Goal: Book appointment/travel/reservation

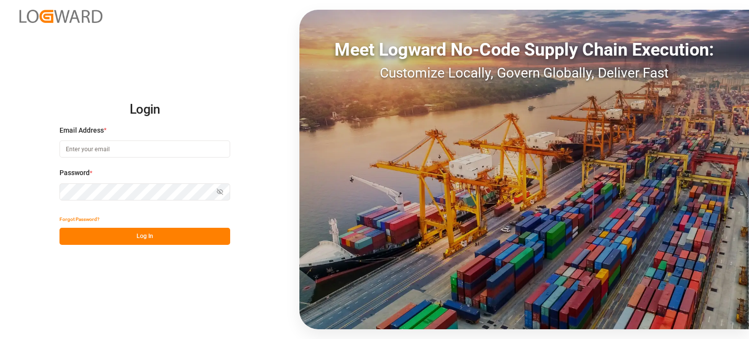
click at [186, 152] on input at bounding box center [144, 148] width 171 height 17
type input "[EMAIL_ADDRESS][DOMAIN_NAME]"
click at [142, 143] on input at bounding box center [144, 148] width 171 height 17
type input "[EMAIL_ADDRESS][DOMAIN_NAME]"
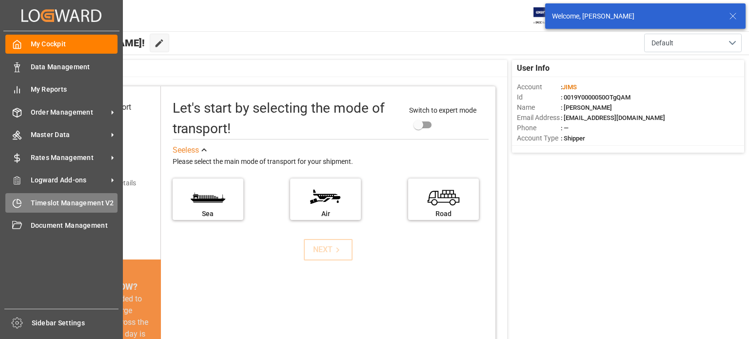
click at [45, 203] on span "Timeslot Management V2" at bounding box center [74, 203] width 87 height 10
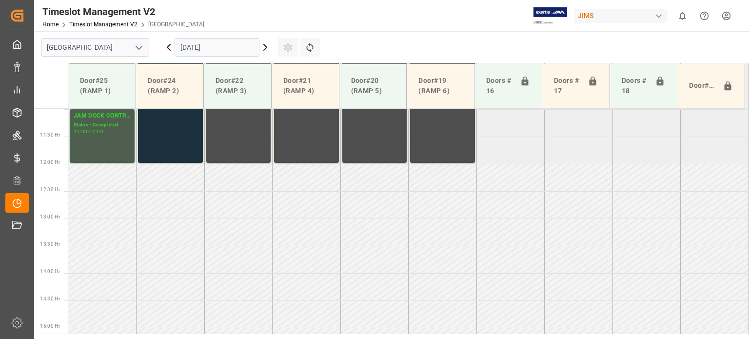
scroll to position [605, 0]
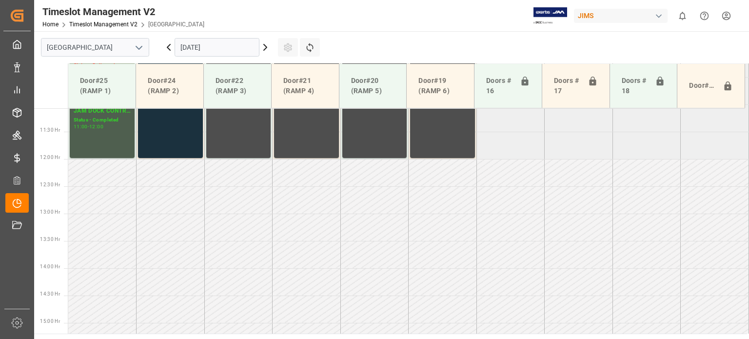
click at [265, 46] on icon at bounding box center [265, 47] width 3 height 6
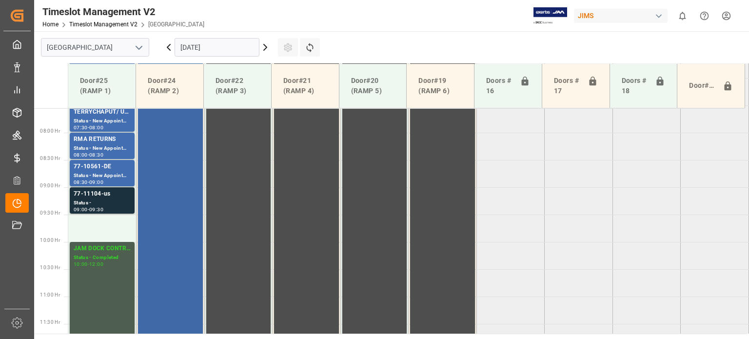
scroll to position [410, 0]
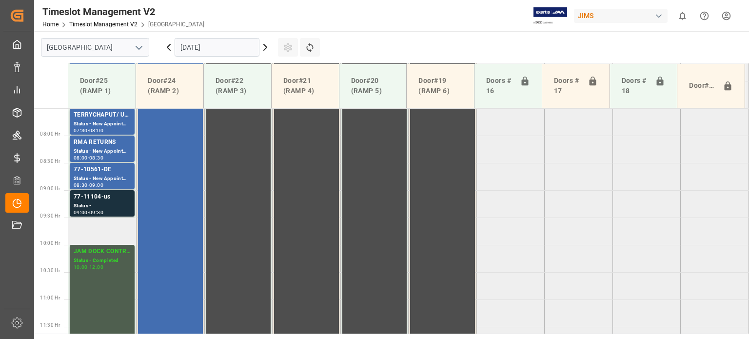
click at [111, 232] on td at bounding box center [102, 230] width 68 height 27
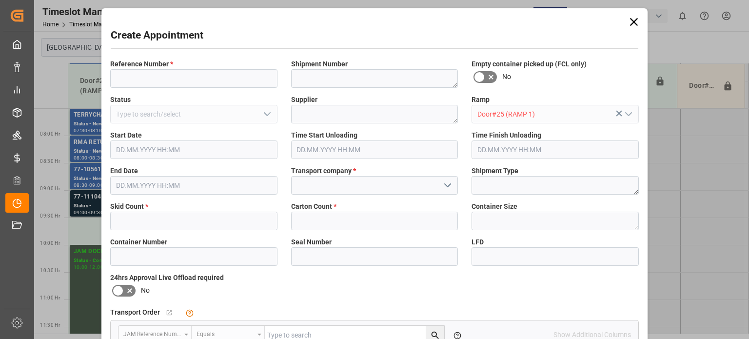
type input "[DATE] 09:30"
type input "[DATE] 10:00"
click at [176, 66] on label "Reference Number *" at bounding box center [193, 64] width 167 height 10
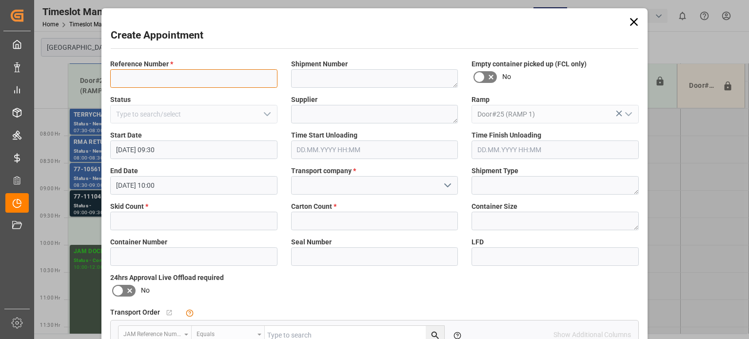
click at [174, 78] on input at bounding box center [193, 78] width 167 height 19
type input "77-8410-DE"
click at [186, 219] on input "text" at bounding box center [193, 221] width 167 height 19
type input "6"
click at [378, 219] on input "text" at bounding box center [374, 221] width 167 height 19
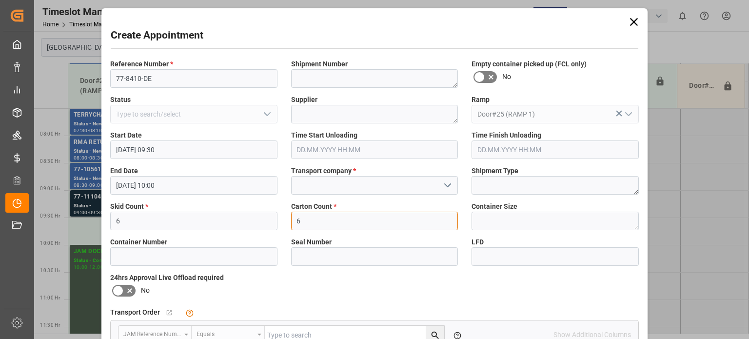
type input "6"
click at [432, 193] on input at bounding box center [374, 185] width 167 height 19
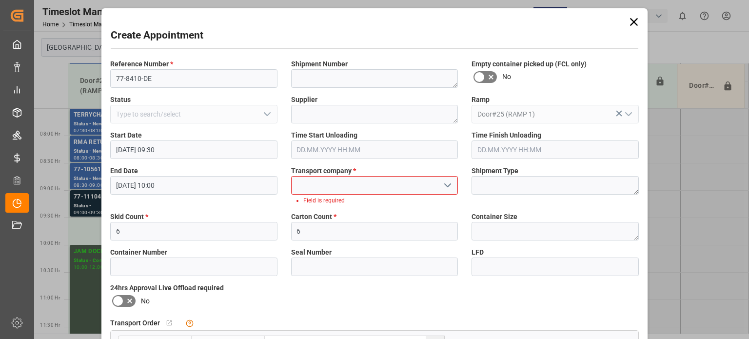
click at [448, 185] on polyline "open menu" at bounding box center [448, 185] width 6 height 3
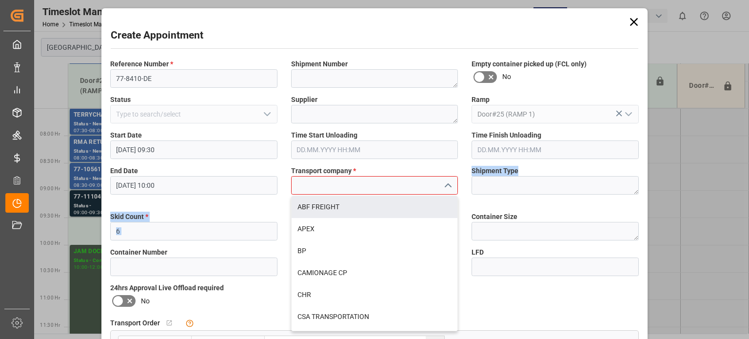
drag, startPoint x: 458, startPoint y: 213, endPoint x: 462, endPoint y: 238, distance: 25.7
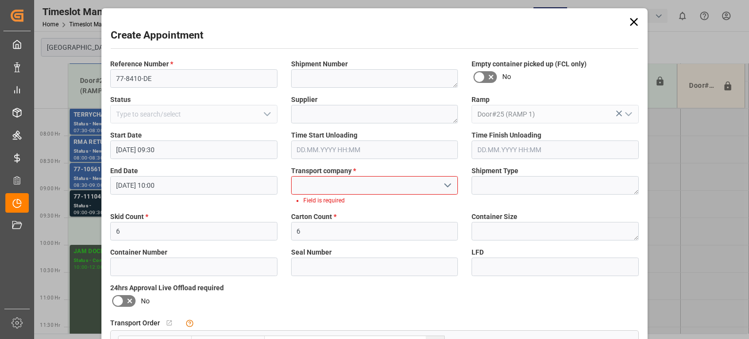
click at [422, 190] on input at bounding box center [374, 185] width 167 height 19
click at [424, 186] on input at bounding box center [374, 185] width 167 height 19
click at [445, 185] on icon "open menu" at bounding box center [448, 185] width 12 height 12
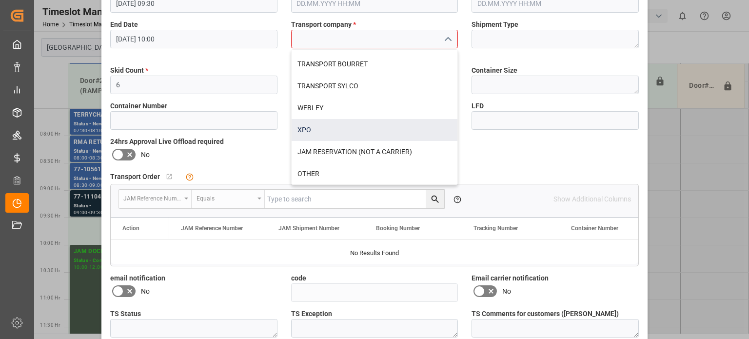
scroll to position [0, 0]
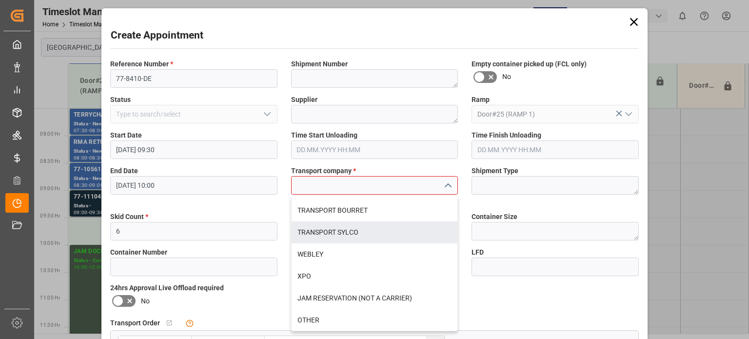
click at [354, 228] on div "TRANSPORT SYLCO" at bounding box center [375, 232] width 166 height 22
type input "TRANSPORT SYLCO"
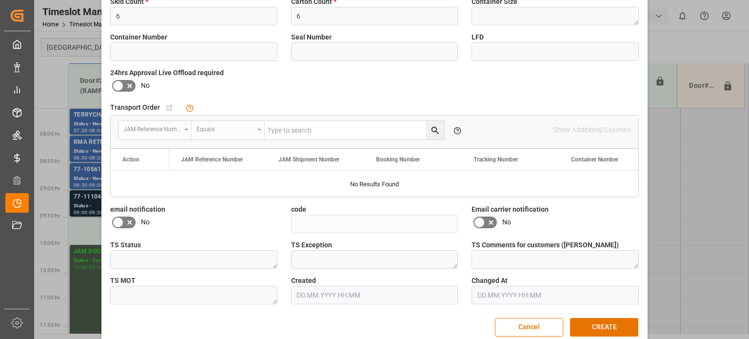
scroll to position [218, 0]
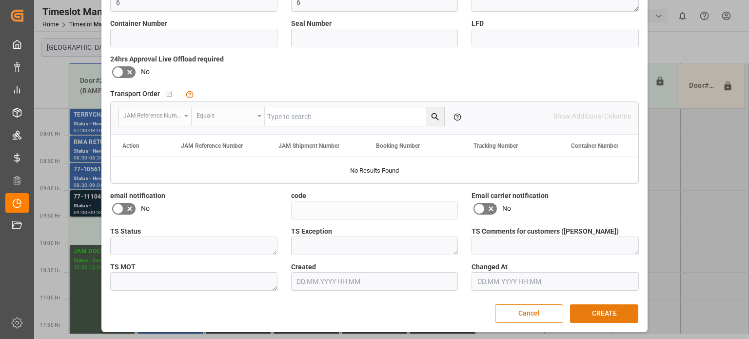
click at [610, 310] on button "CREATE" at bounding box center [604, 313] width 68 height 19
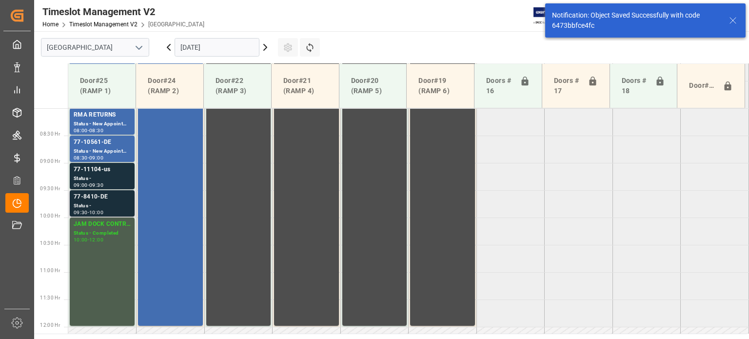
scroll to position [441, 0]
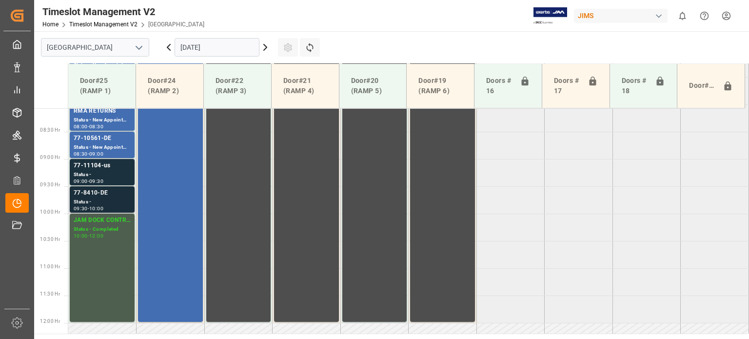
click at [91, 193] on div "77-8410-DE" at bounding box center [102, 193] width 57 height 10
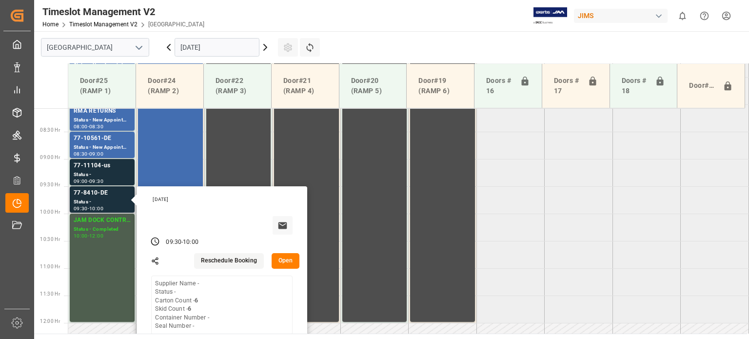
click at [289, 257] on button "Open" at bounding box center [286, 261] width 28 height 16
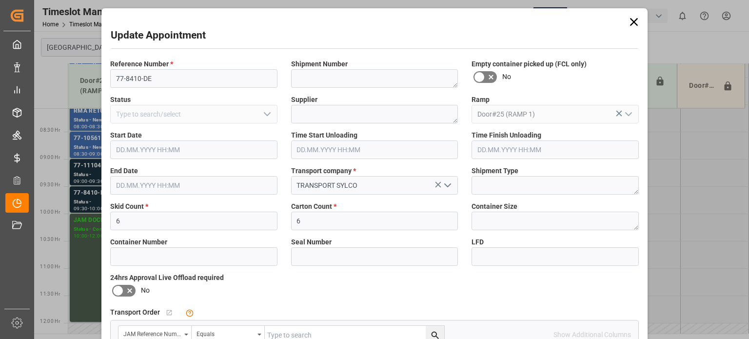
type input "[DATE] 09:30"
type input "[DATE] 10:00"
type input "[DATE] 16:15"
click at [639, 27] on icon at bounding box center [634, 22] width 14 height 14
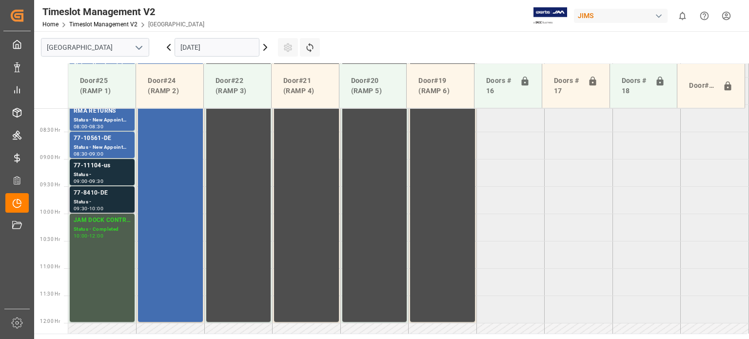
click at [89, 197] on div "77-8410-DE" at bounding box center [102, 193] width 57 height 10
click at [96, 138] on div "77-10561-DE" at bounding box center [102, 139] width 57 height 10
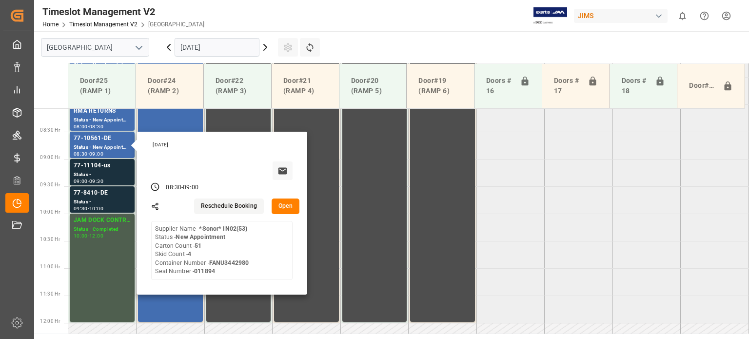
click at [587, 239] on tabel "77-10553-GB Status - New Appointment 06:00 - 06:30 77-9620-ID(IN01/32LINES) Sta…" at bounding box center [408, 322] width 681 height 1311
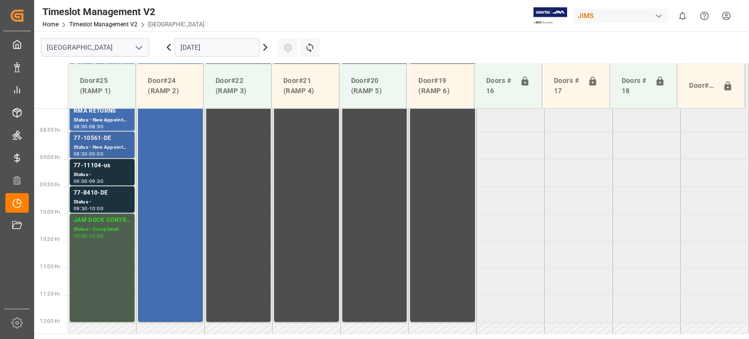
click at [100, 140] on div "77-10561-DE" at bounding box center [102, 139] width 57 height 10
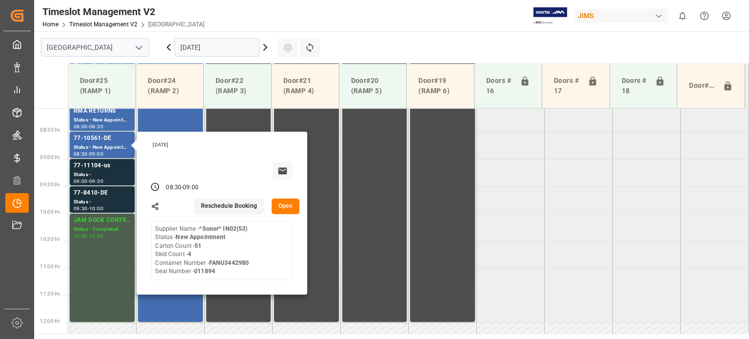
click at [221, 208] on button "Reschedule Booking" at bounding box center [229, 206] width 70 height 16
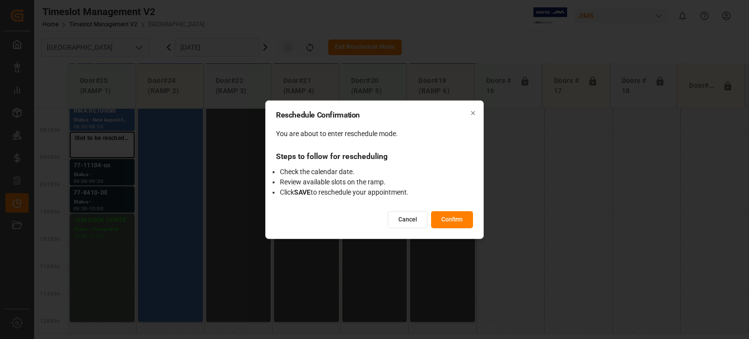
click at [404, 217] on button "Cancel" at bounding box center [408, 219] width 40 height 17
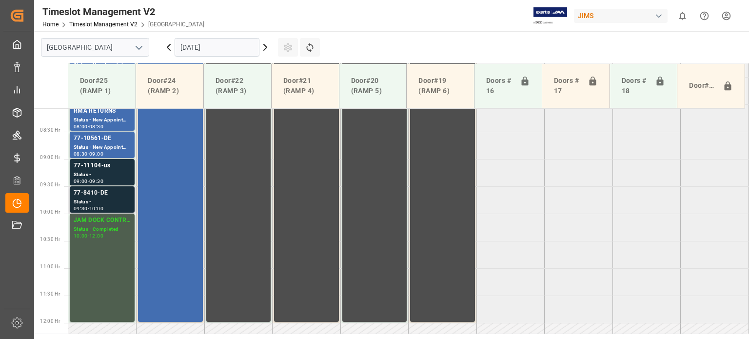
click at [98, 196] on div "77-8410-DE" at bounding box center [102, 193] width 57 height 10
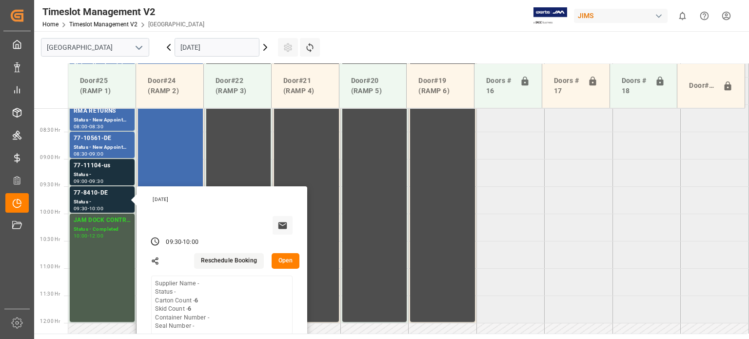
click at [614, 195] on tabel "77-10553-GB Status - New Appointment 06:00 - 06:30 77-9620-ID(IN01/32LINES) Sta…" at bounding box center [408, 322] width 681 height 1311
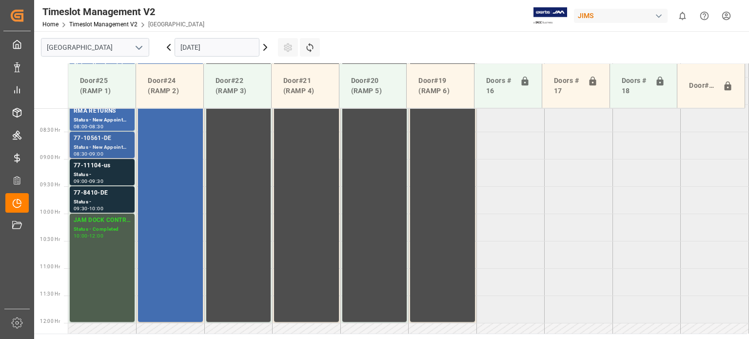
click at [108, 139] on div "77-10561-DE" at bounding box center [102, 139] width 57 height 10
click at [101, 200] on div "Status -" at bounding box center [102, 202] width 57 height 8
click at [109, 139] on div "77-10561-DE" at bounding box center [102, 139] width 57 height 10
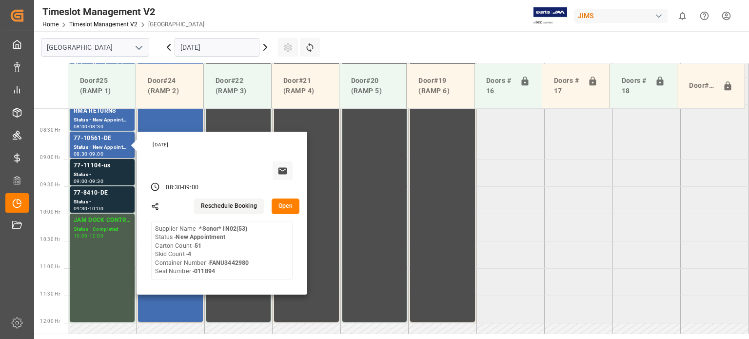
click at [288, 203] on button "Open" at bounding box center [286, 206] width 28 height 16
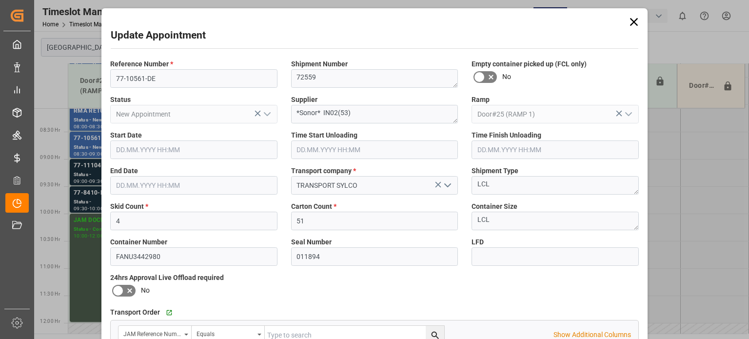
type input "[DATE] 08:30"
type input "[DATE] 09:00"
type input "[DATE] 12:32"
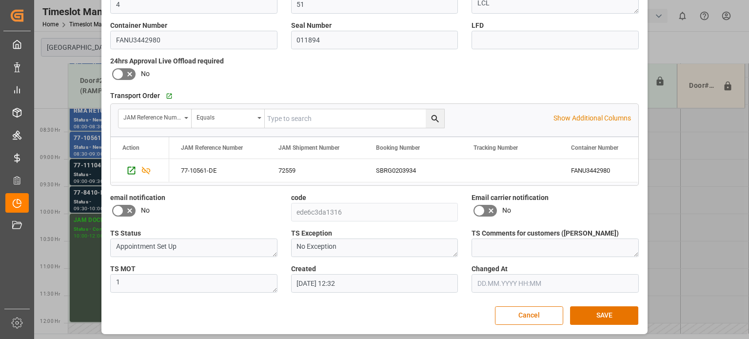
scroll to position [218, 0]
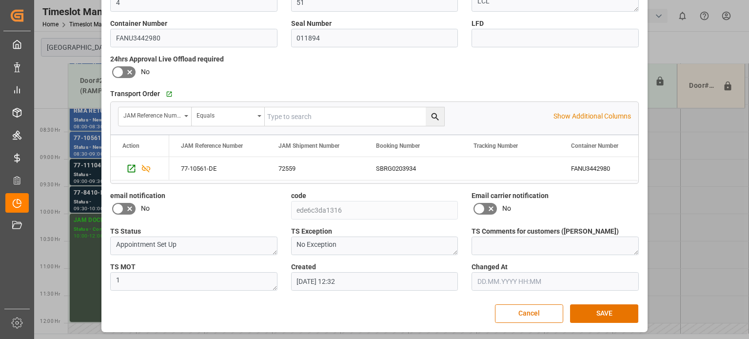
click at [543, 313] on button "Cancel" at bounding box center [529, 313] width 68 height 19
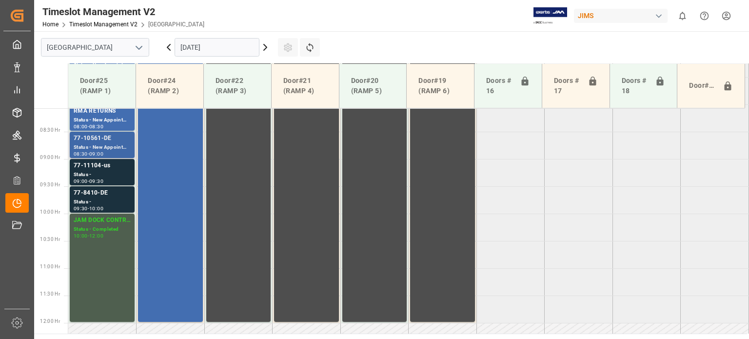
click at [102, 142] on div "77-10561-DE" at bounding box center [102, 139] width 57 height 10
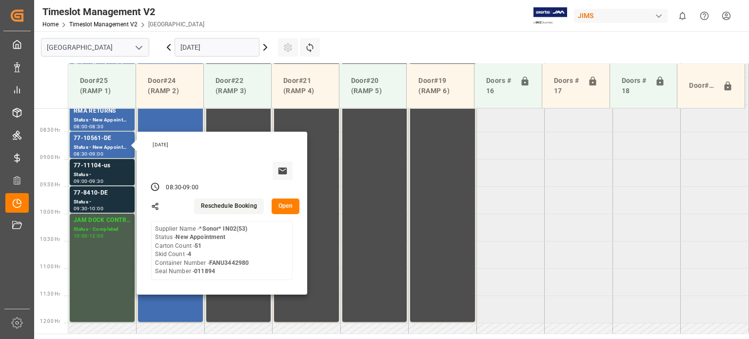
click at [619, 215] on tabel "77-10553-GB Status - New Appointment 06:00 - 06:30 77-9620-ID(IN01/32LINES) Sta…" at bounding box center [408, 322] width 681 height 1311
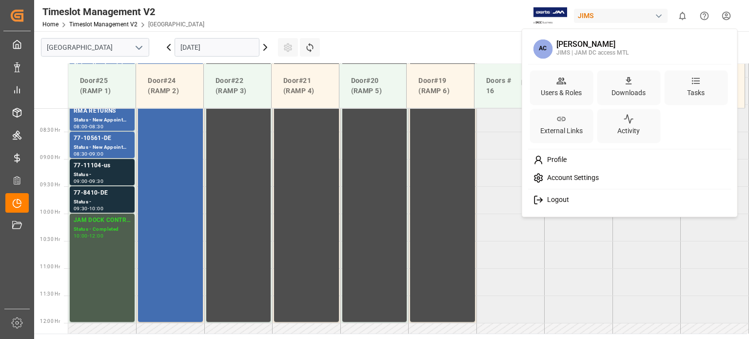
click at [728, 19] on html "Created by potrace 1.15, written by [PERSON_NAME] [DATE]-[DATE] Created by potr…" at bounding box center [374, 169] width 749 height 339
click at [565, 203] on span "Logout" at bounding box center [556, 200] width 26 height 9
